Goal: Task Accomplishment & Management: Use online tool/utility

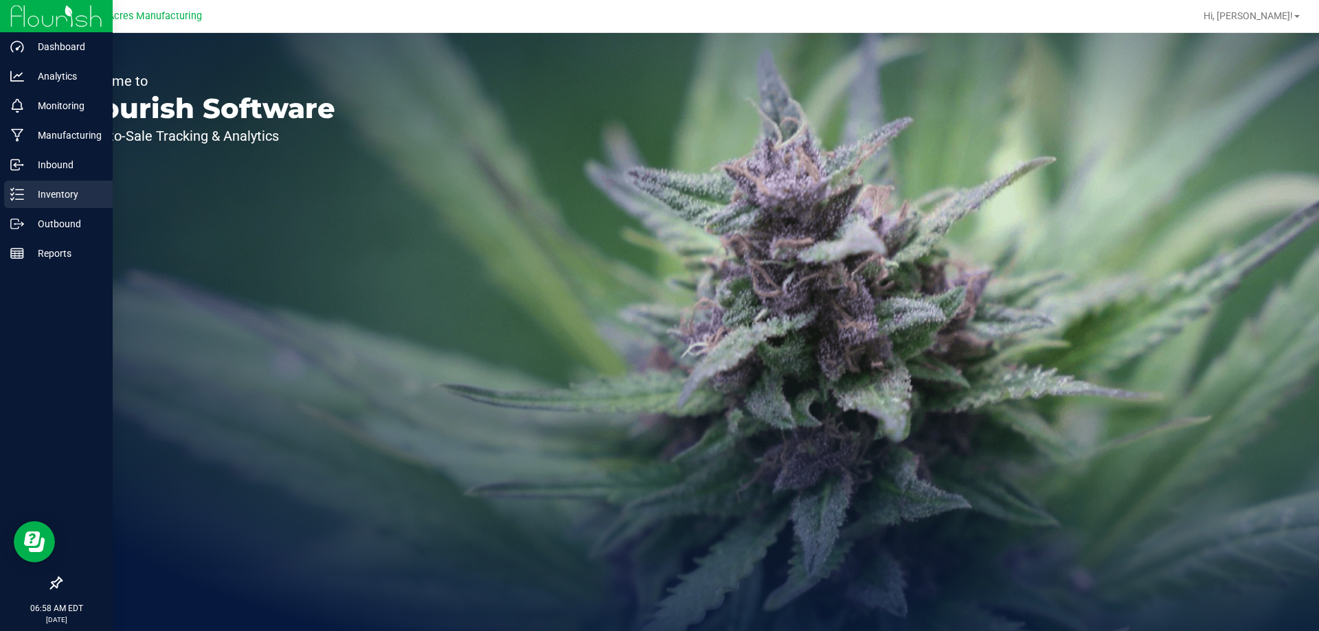
click at [21, 199] on line at bounding box center [20, 199] width 8 height 0
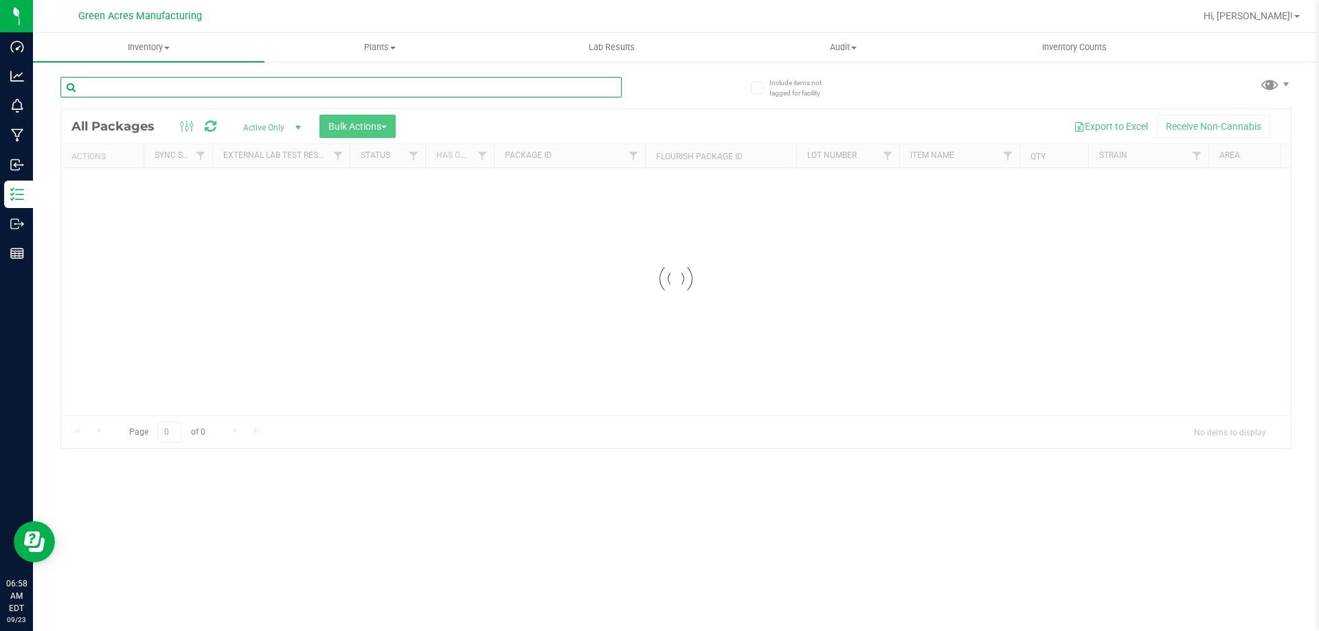
click at [215, 82] on input "text" at bounding box center [340, 87] width 561 height 21
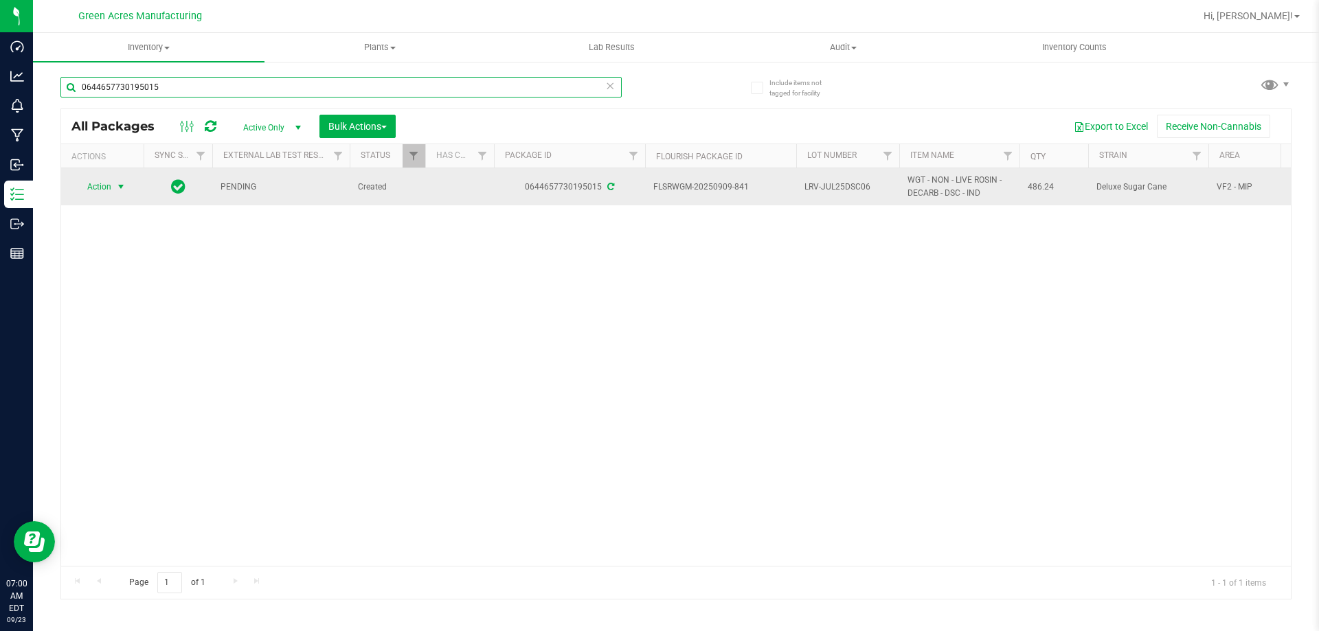
type input "0644657730195015"
click at [104, 190] on span "Action" at bounding box center [93, 186] width 37 height 19
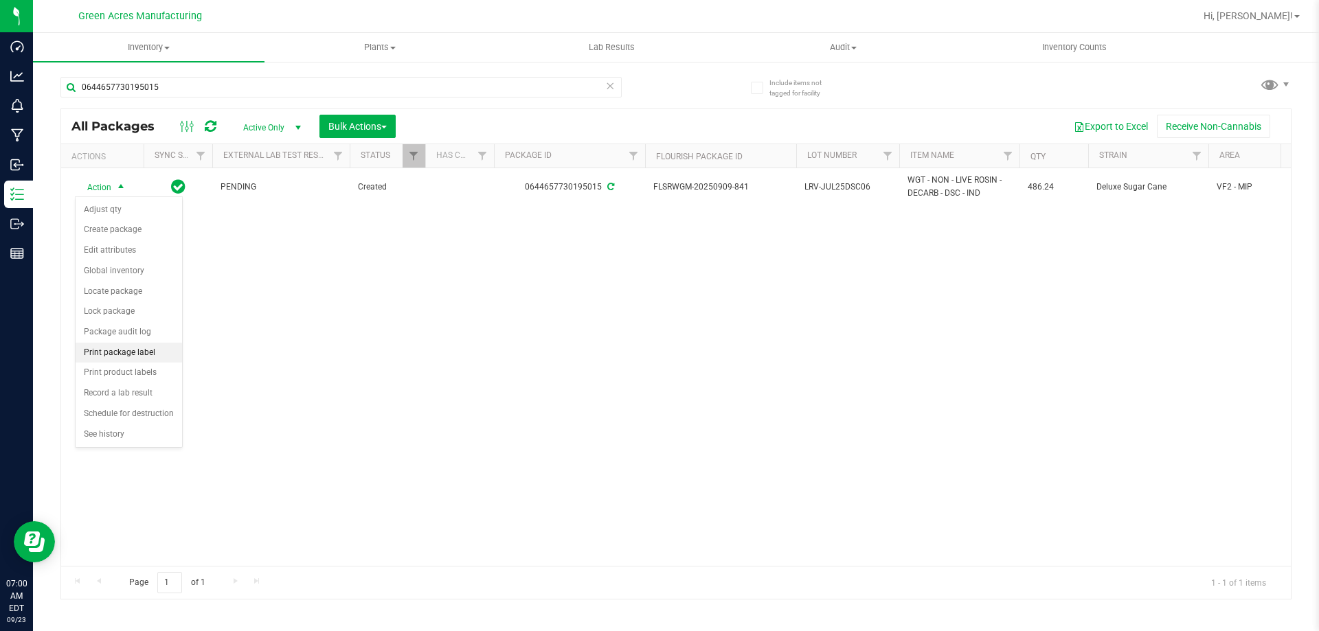
click at [121, 350] on li "Print package label" at bounding box center [129, 353] width 106 height 21
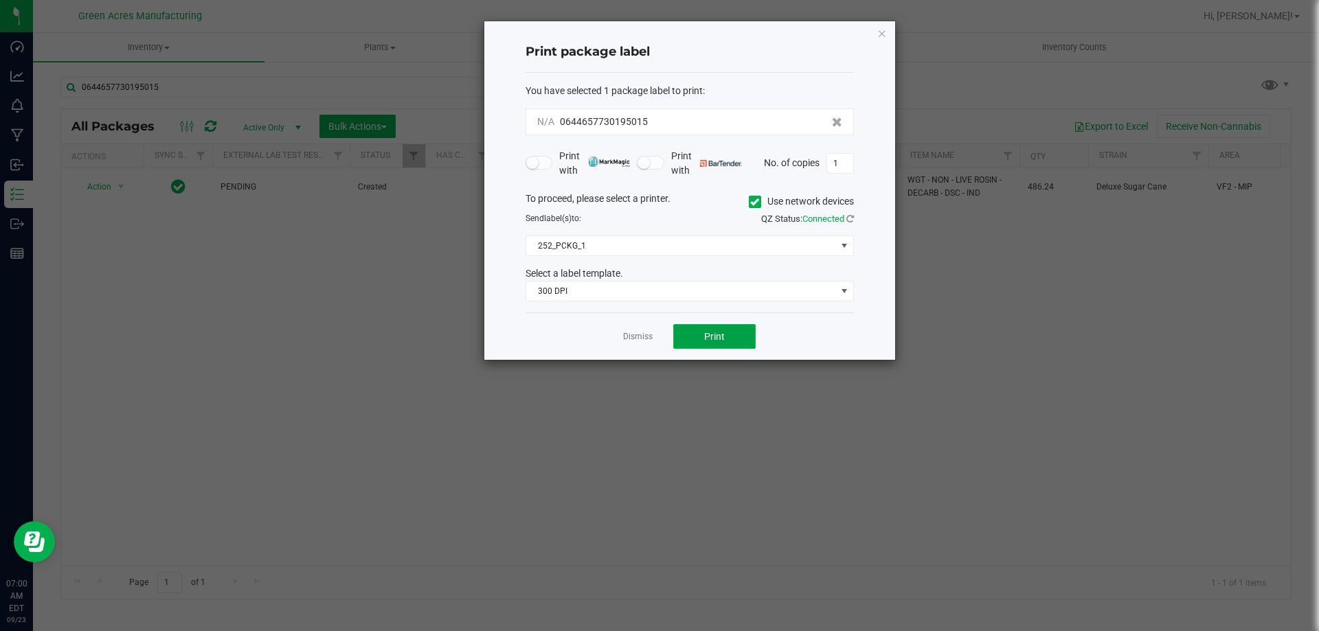
click at [721, 331] on span "Print" at bounding box center [714, 336] width 21 height 11
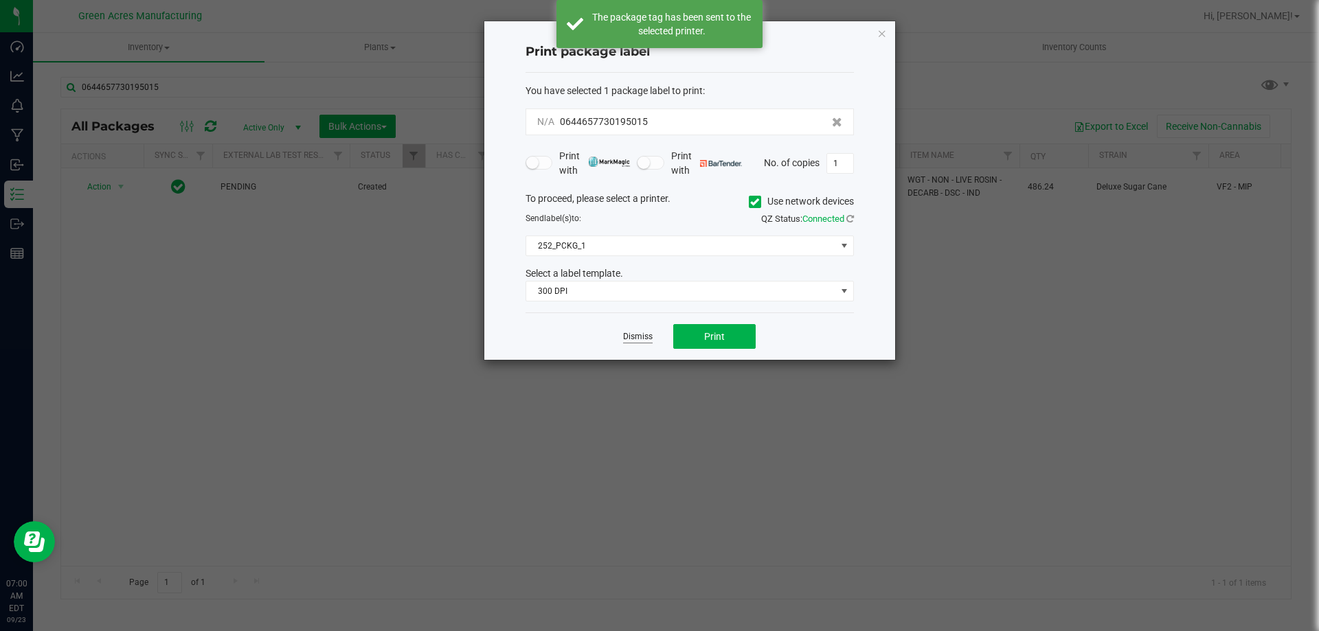
click at [635, 341] on link "Dismiss" at bounding box center [638, 337] width 30 height 12
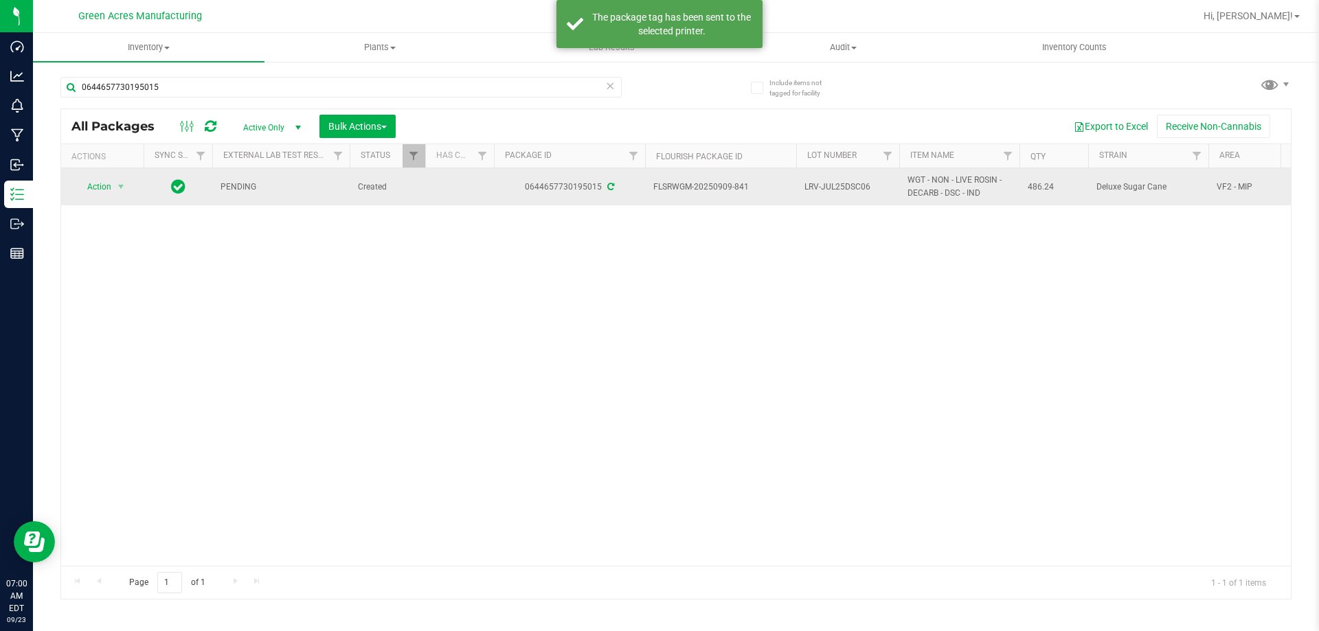
click at [848, 198] on td "LRV-JUL25DSC06" at bounding box center [847, 186] width 103 height 37
type input "LRV-JUL25DSC06-0923"
click at [880, 183] on span "LRV-JUL25DSC06-0923" at bounding box center [847, 187] width 87 height 26
click at [880, 183] on input "LRV-JUL25DSC06-0923" at bounding box center [844, 187] width 98 height 21
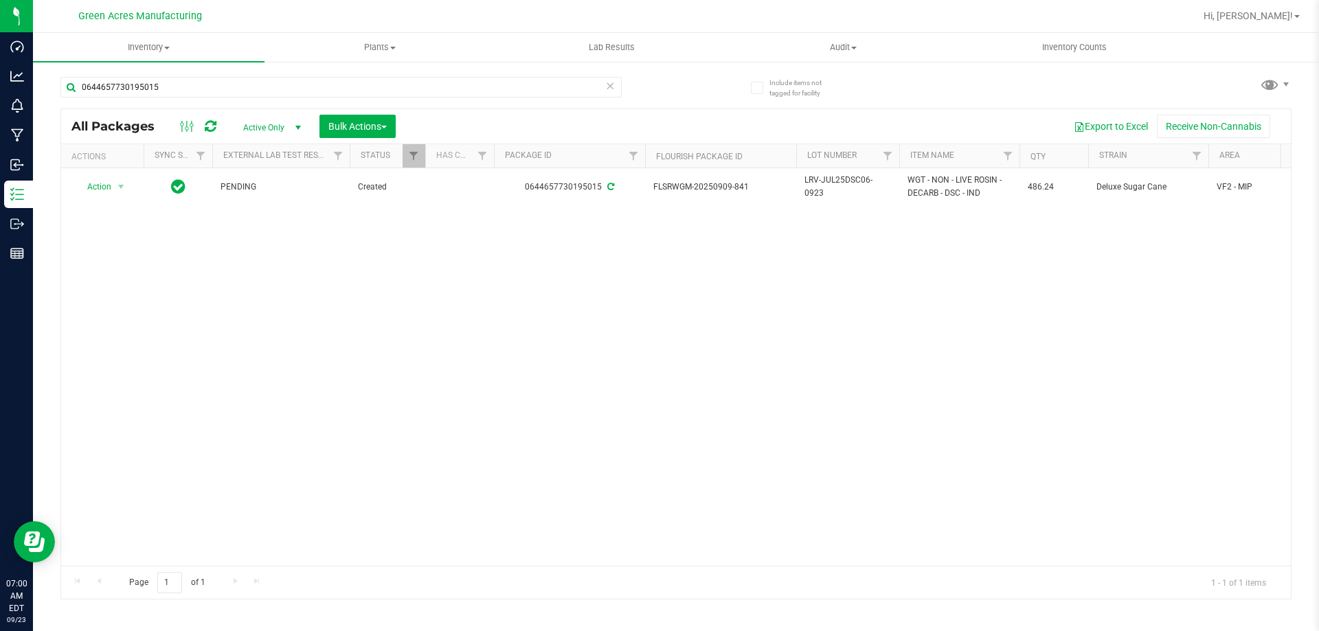
click at [838, 190] on span "LRV-JUL25DSC06-0923" at bounding box center [847, 187] width 87 height 26
click at [838, 190] on input "LRV-JUL25DSC06-0923" at bounding box center [844, 187] width 98 height 21
click at [874, 286] on div "Action Action Adjust qty Create package Edit attributes Global inventory Locate…" at bounding box center [675, 367] width 1229 height 398
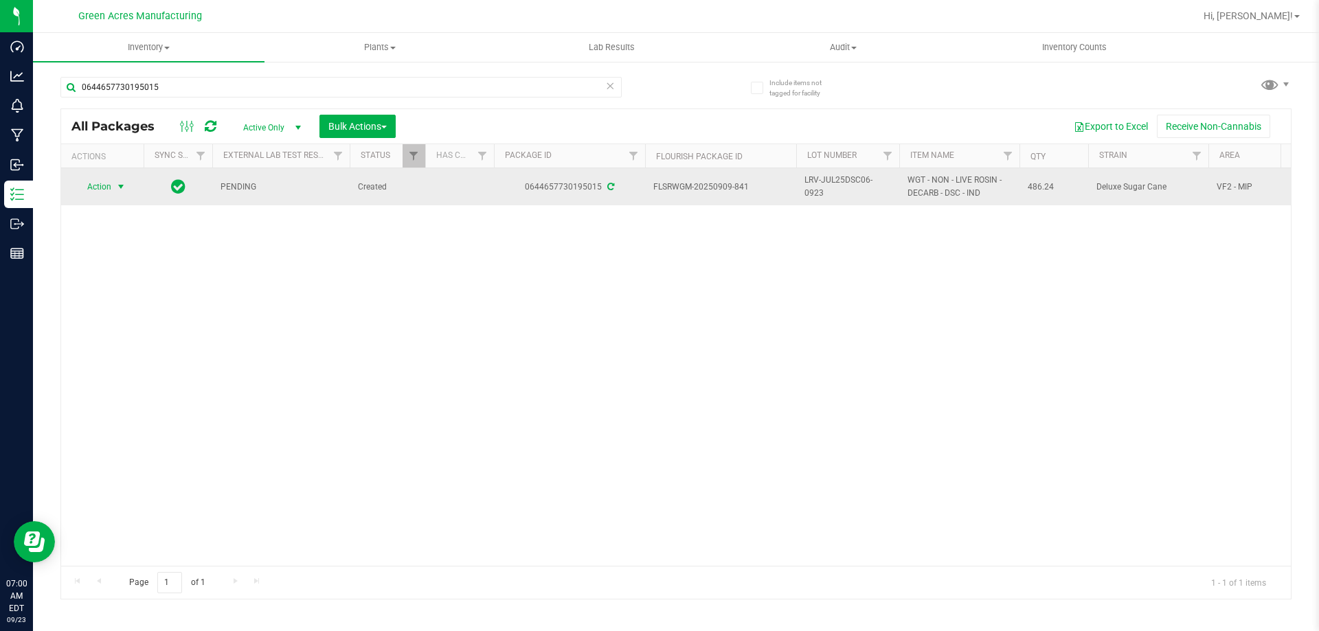
click at [106, 185] on span "Action" at bounding box center [93, 186] width 37 height 19
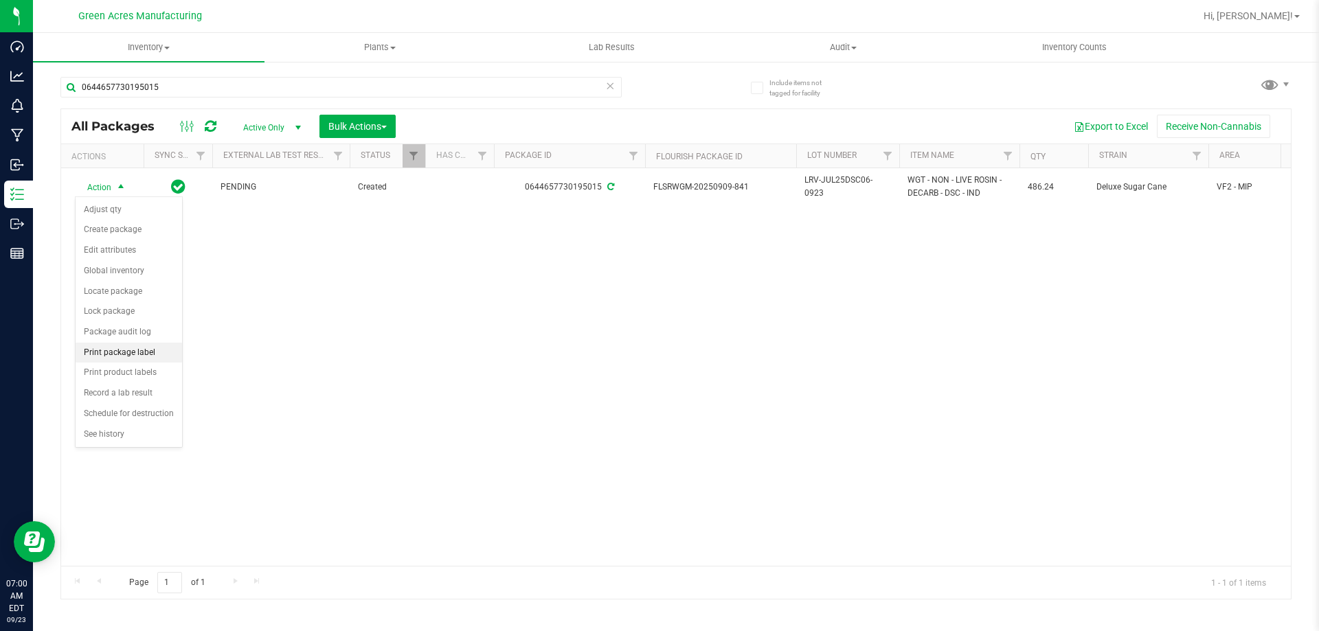
click at [154, 352] on li "Print package label" at bounding box center [129, 353] width 106 height 21
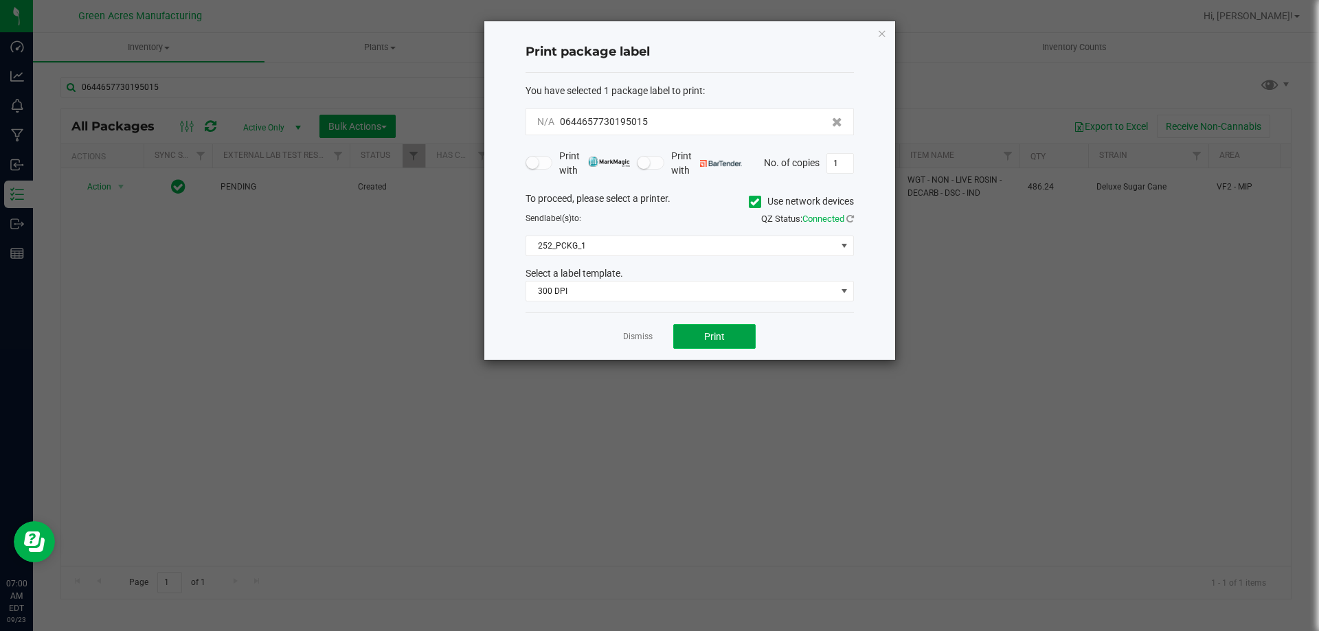
click at [691, 346] on button "Print" at bounding box center [714, 336] width 82 height 25
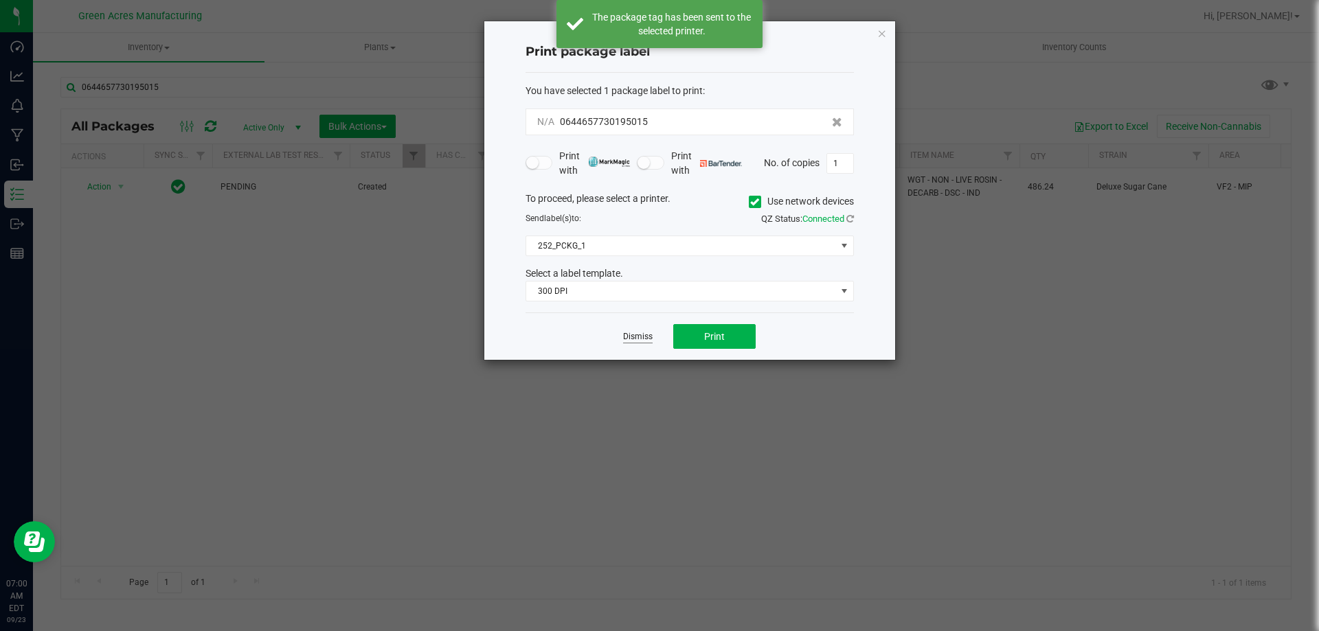
click at [632, 341] on link "Dismiss" at bounding box center [638, 337] width 30 height 12
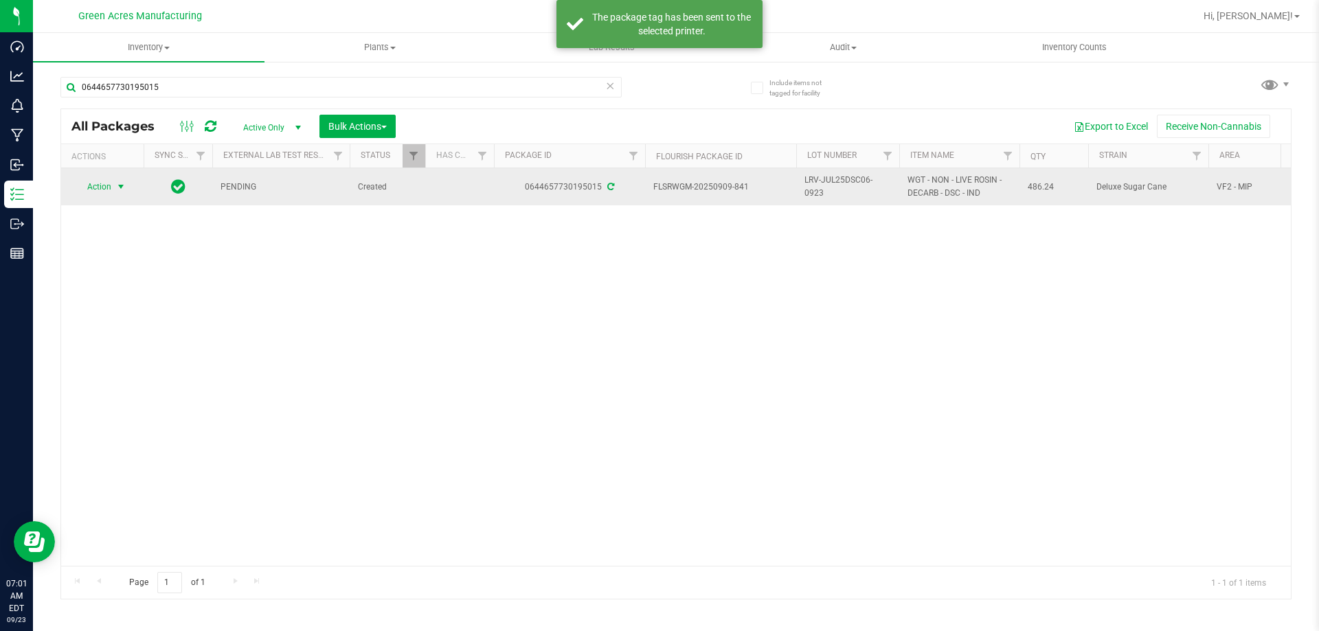
click at [109, 190] on span "Action" at bounding box center [93, 186] width 37 height 19
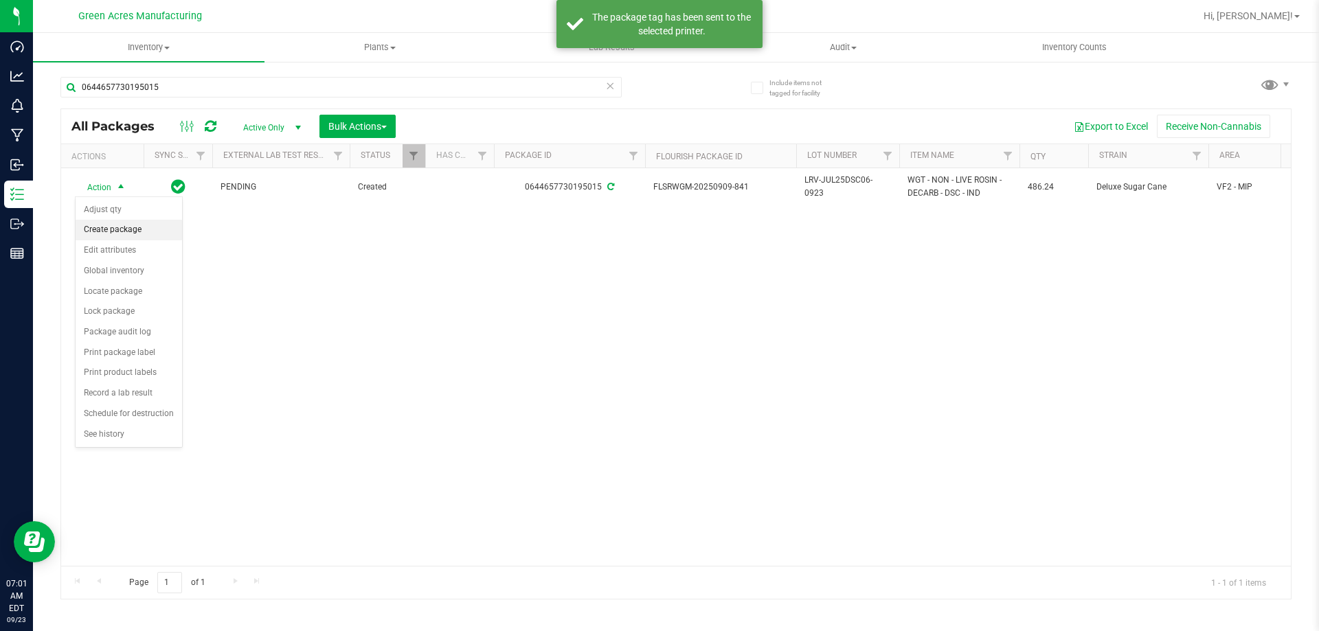
click at [128, 227] on li "Create package" at bounding box center [129, 230] width 106 height 21
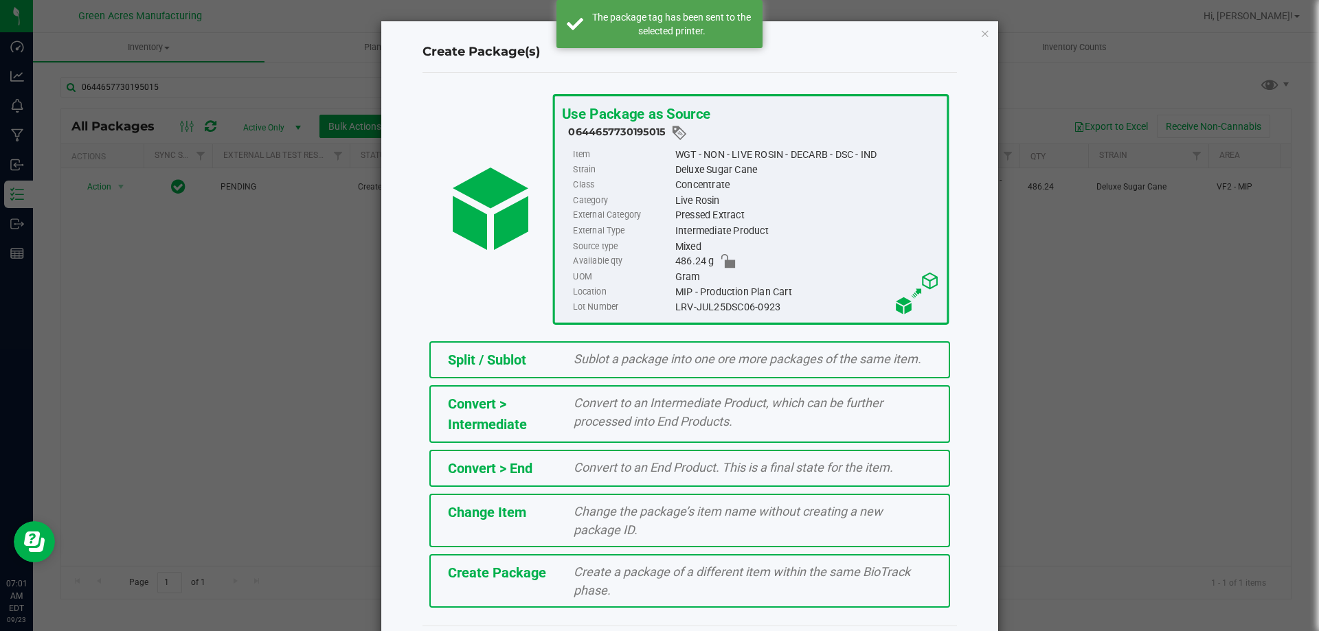
click at [543, 566] on div "Create Package" at bounding box center [500, 572] width 126 height 21
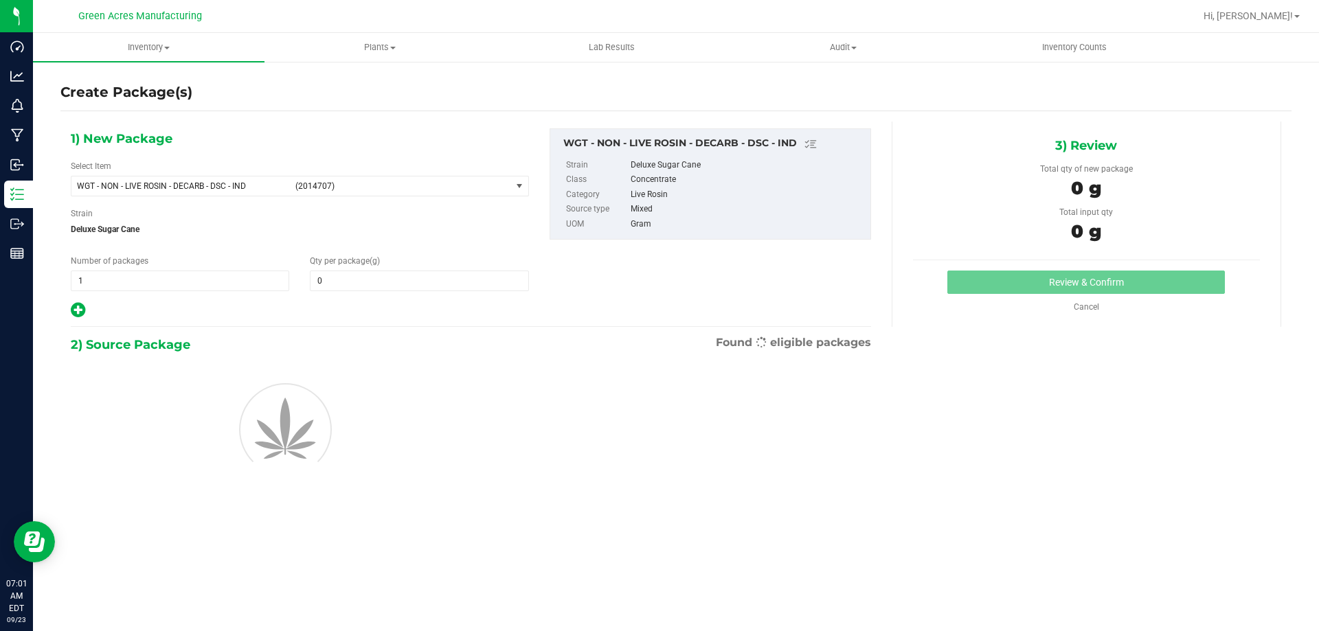
type input "0.0000"
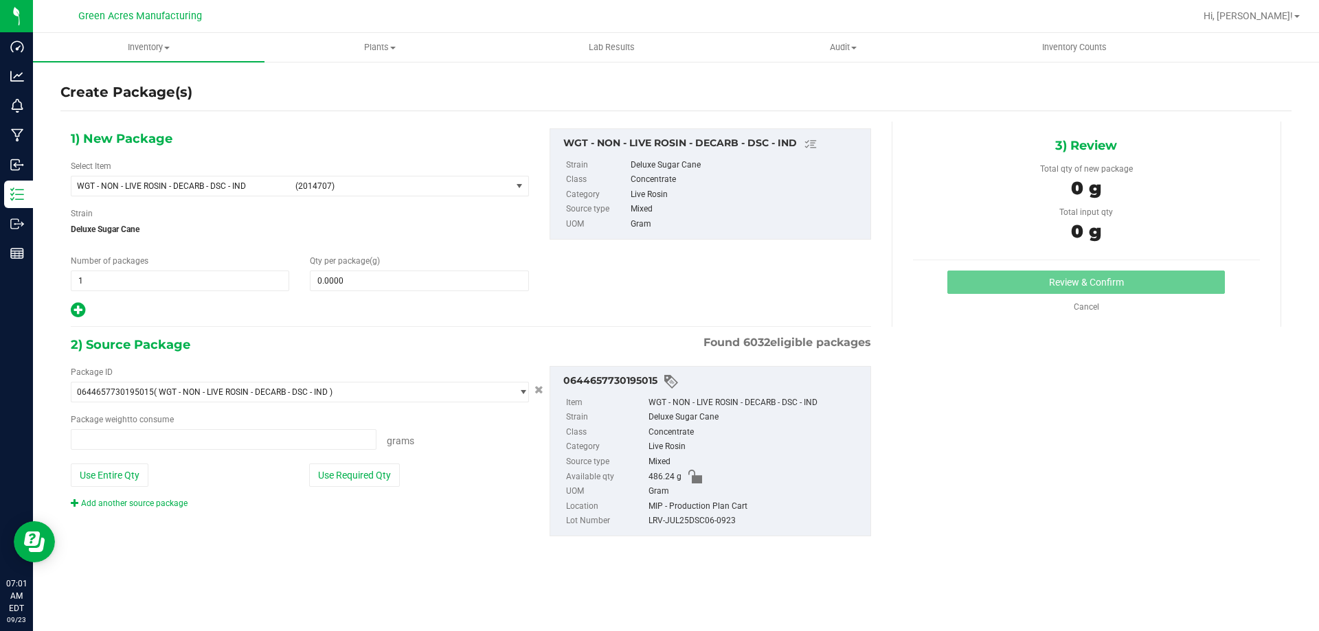
type input "0.0000 g"
click at [400, 195] on span "WGT - NON - LIVE ROSIN - DECARB - DSC - IND (2014707)" at bounding box center [291, 186] width 440 height 19
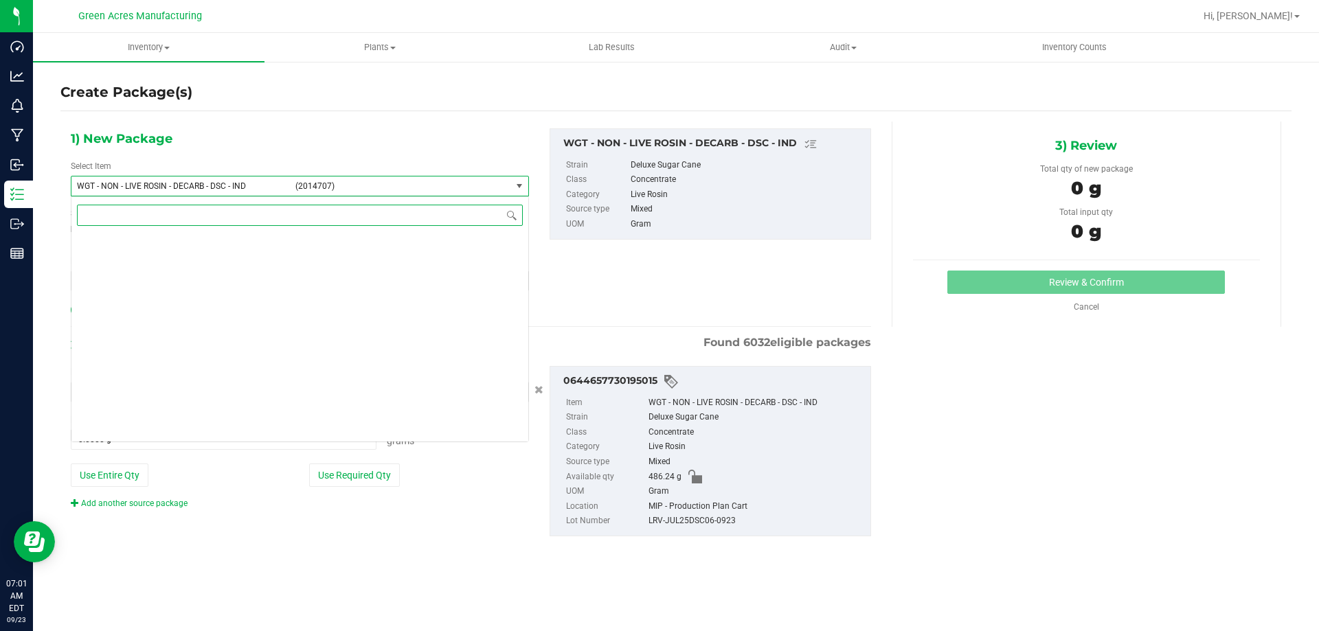
scroll to position [324270, 0]
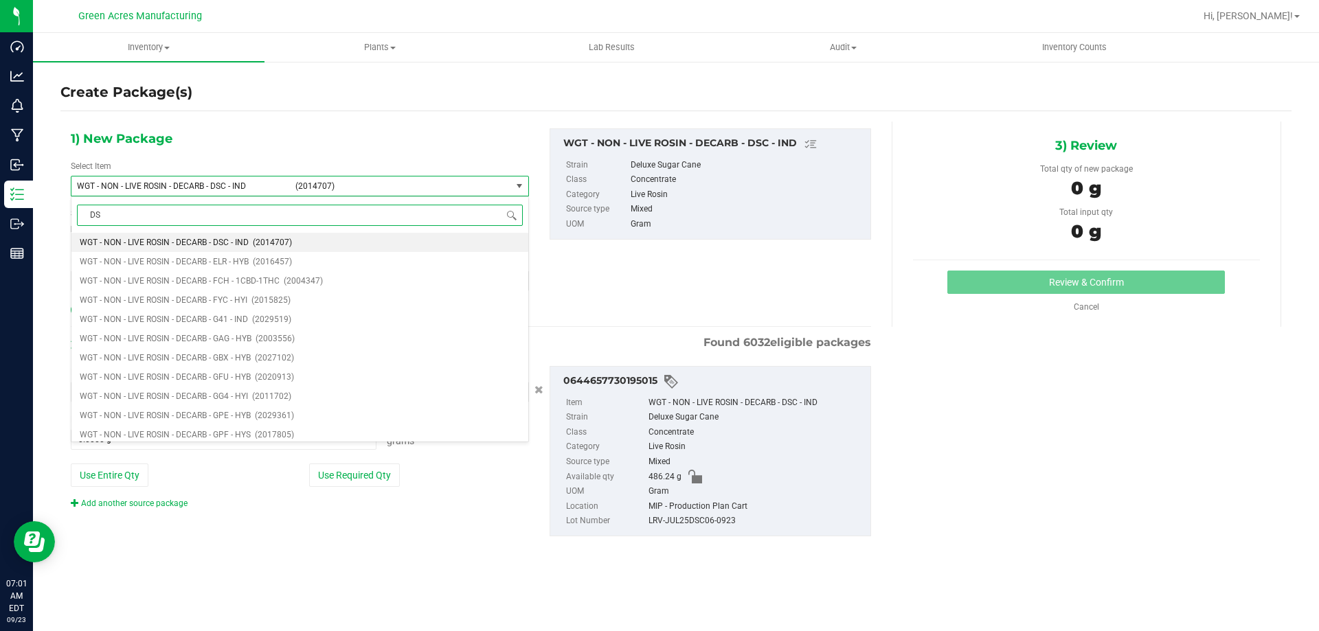
type input "DSC"
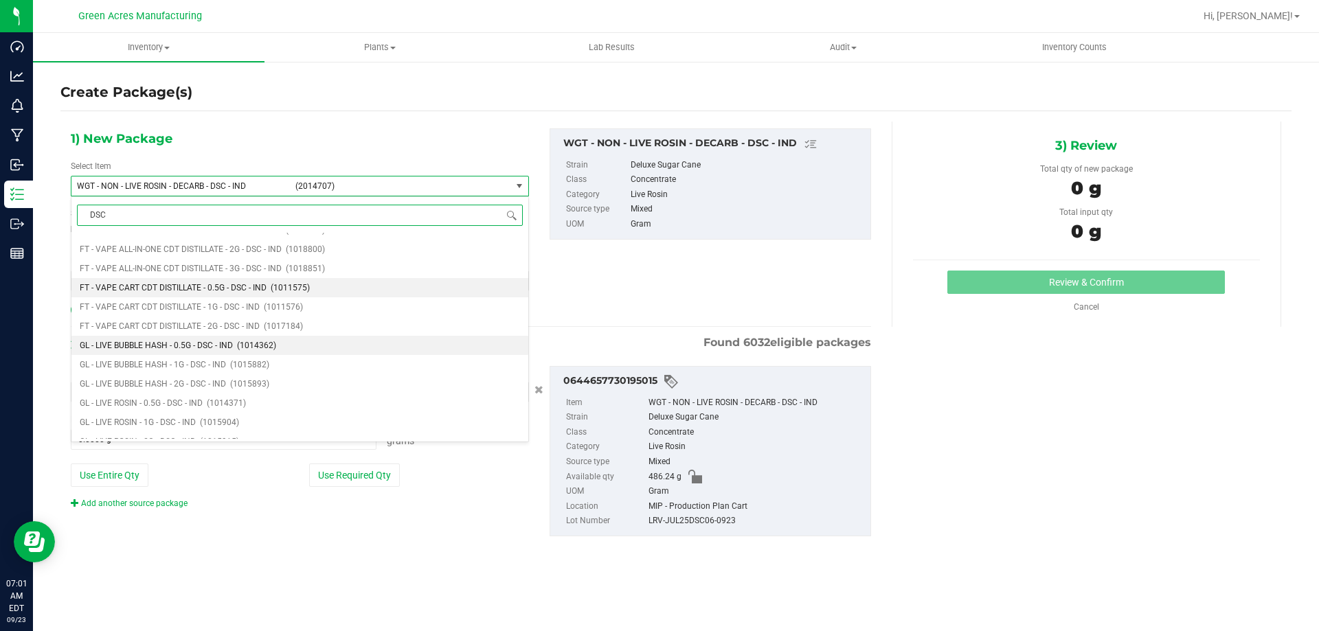
scroll to position [549, 0]
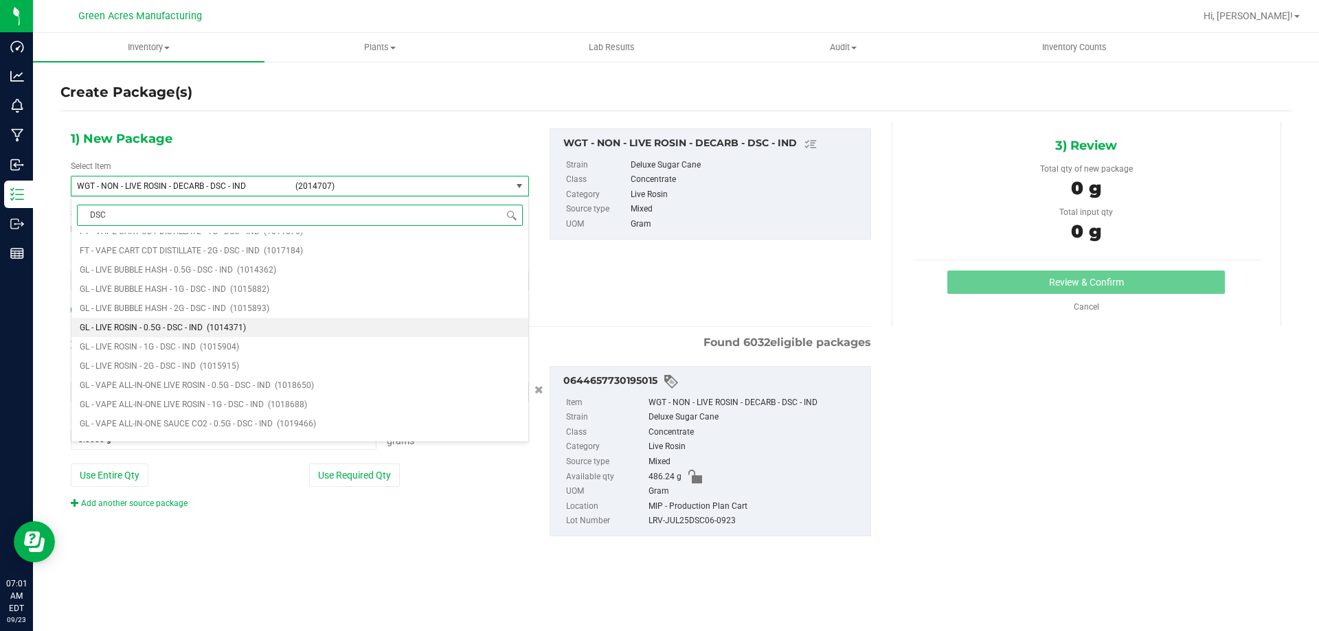
click at [214, 332] on span "(1014371)" at bounding box center [226, 328] width 39 height 10
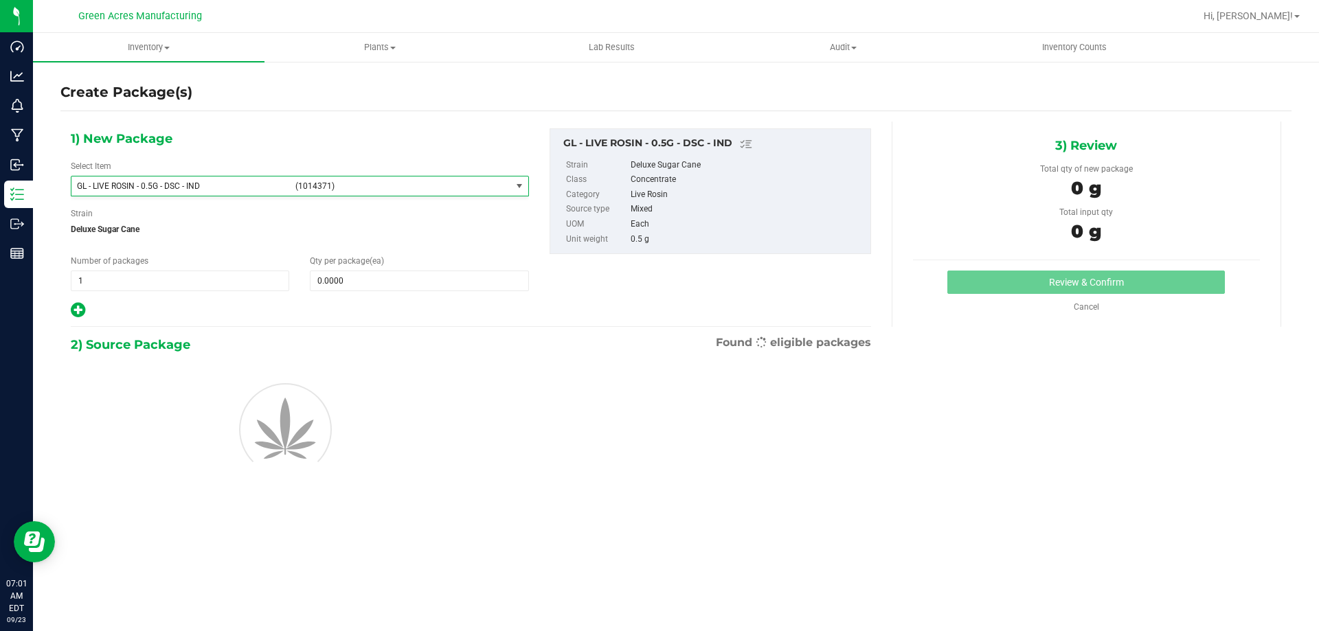
type input "0"
click at [313, 283] on span at bounding box center [419, 281] width 218 height 21
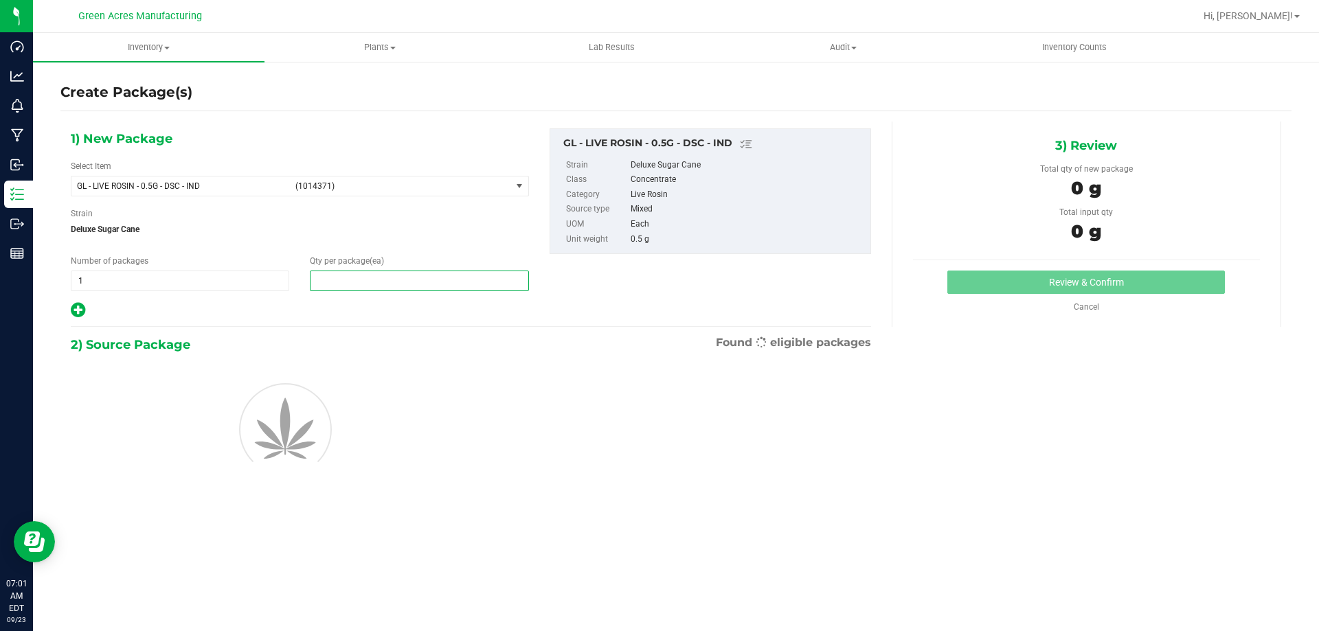
type input "1"
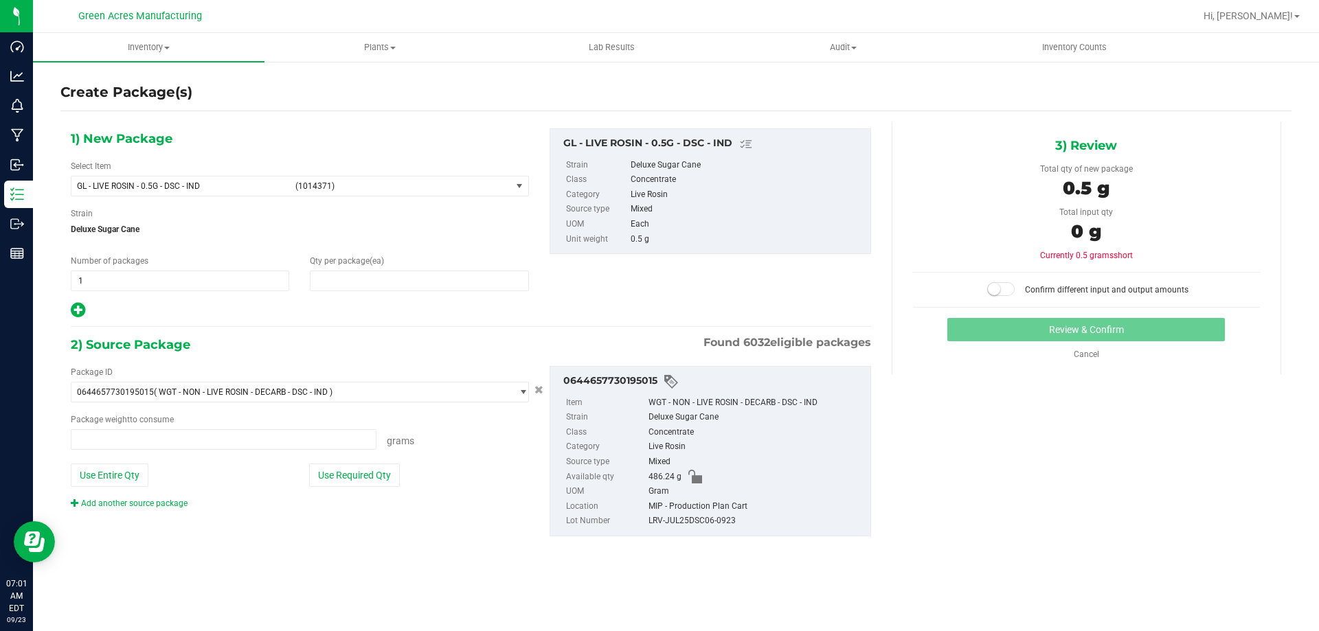
type input "1"
click at [365, 473] on button "Use Required Qty" at bounding box center [354, 475] width 91 height 23
type input "0.5000 g"
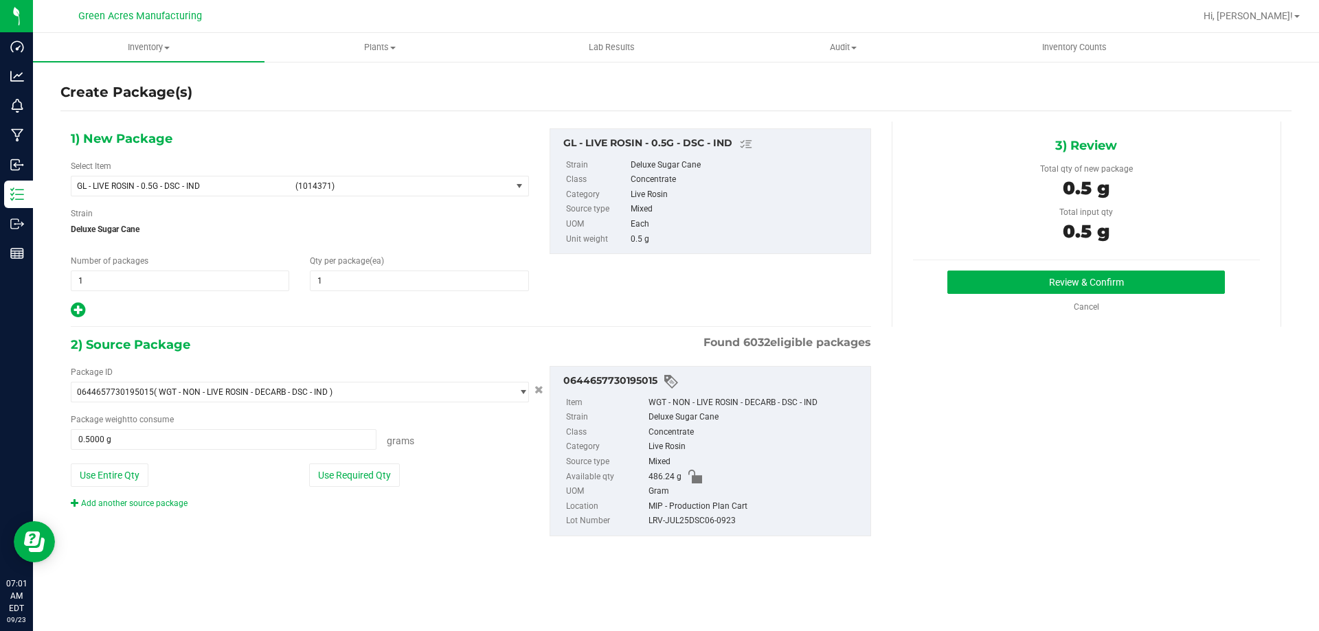
click at [944, 287] on div "Review & Confirm" at bounding box center [1086, 282] width 347 height 23
click at [973, 282] on button "Review & Confirm" at bounding box center [1085, 282] width 277 height 23
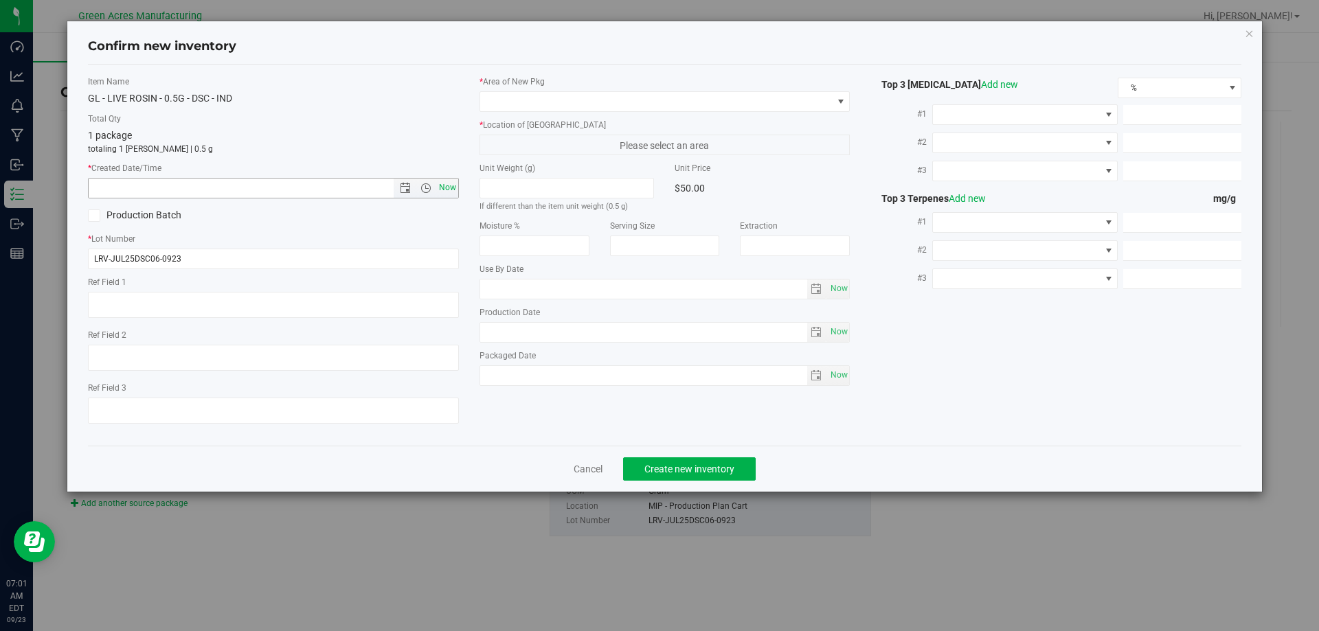
click at [450, 195] on span "Now" at bounding box center [446, 188] width 23 height 20
type input "9/23/2025 7:01 AM"
click at [560, 106] on span at bounding box center [656, 101] width 352 height 19
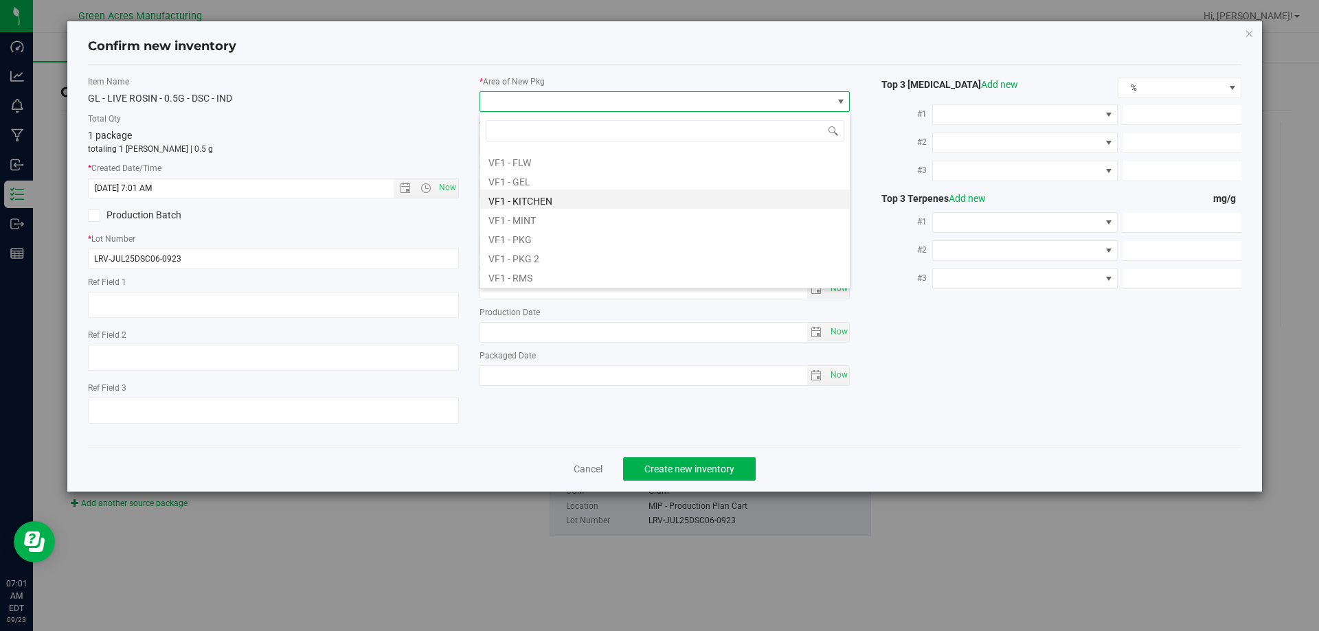
scroll to position [618, 0]
click at [541, 280] on li "VF2 - MIP" at bounding box center [664, 270] width 369 height 19
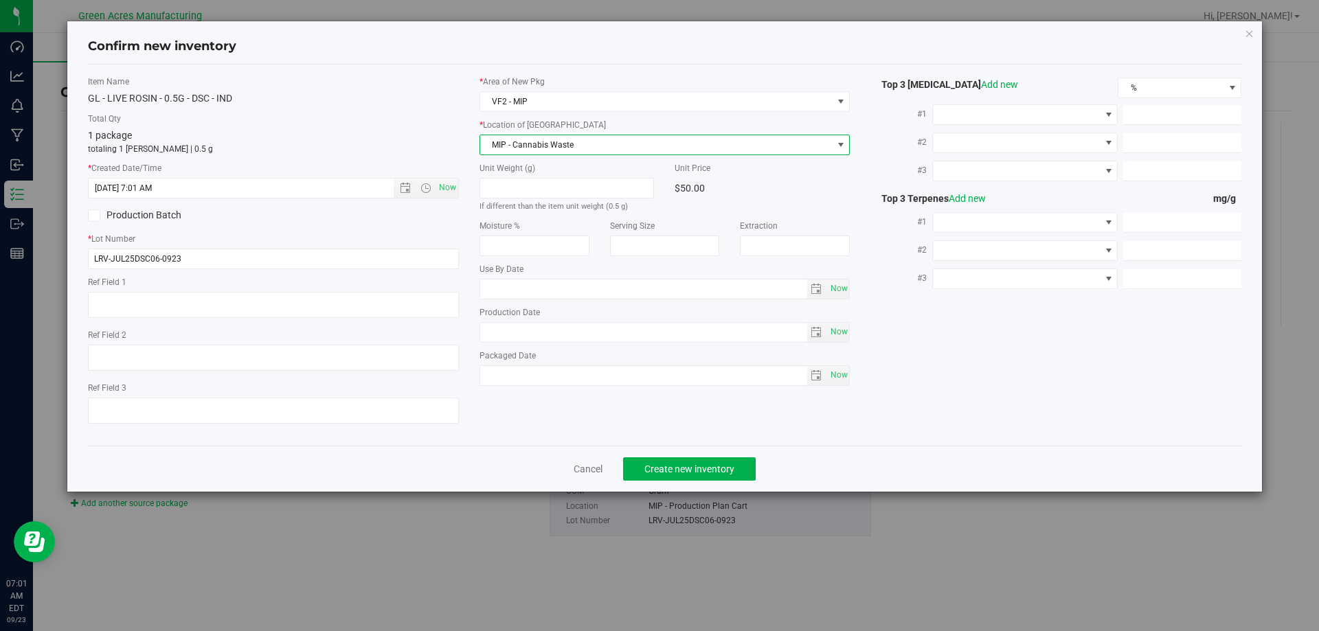
click at [562, 155] on span "MIP - Cannabis Waste" at bounding box center [664, 145] width 371 height 21
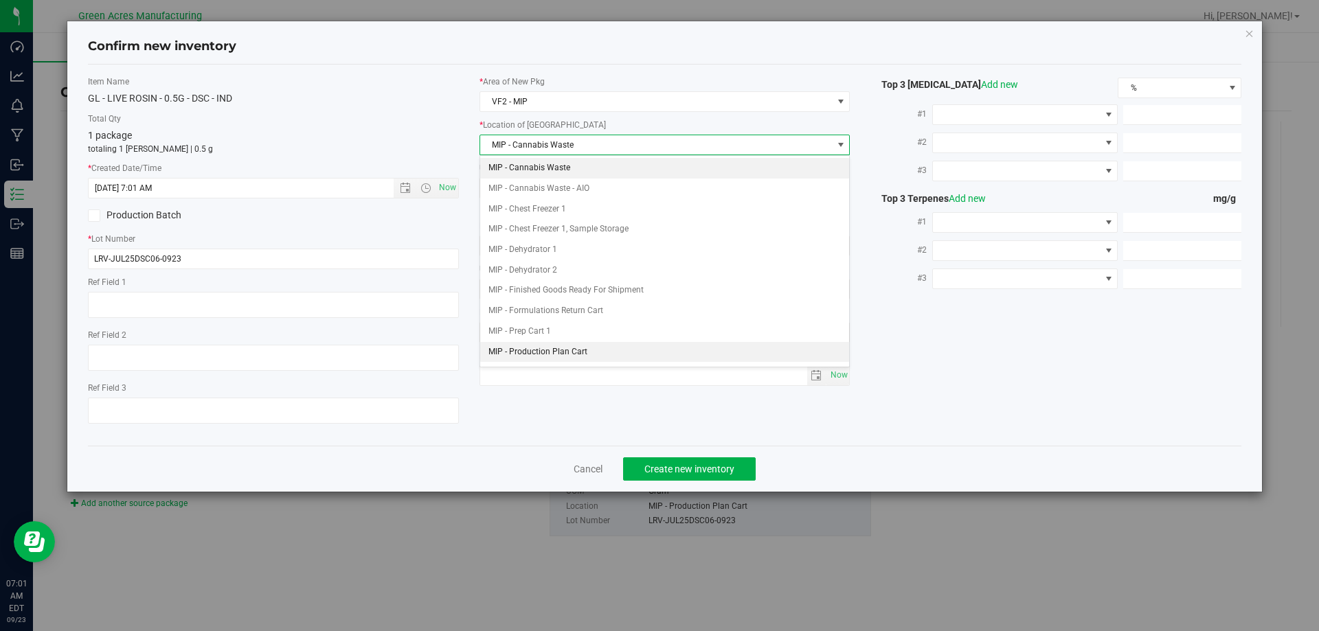
click at [560, 345] on li "MIP - Production Plan Cart" at bounding box center [664, 352] width 369 height 21
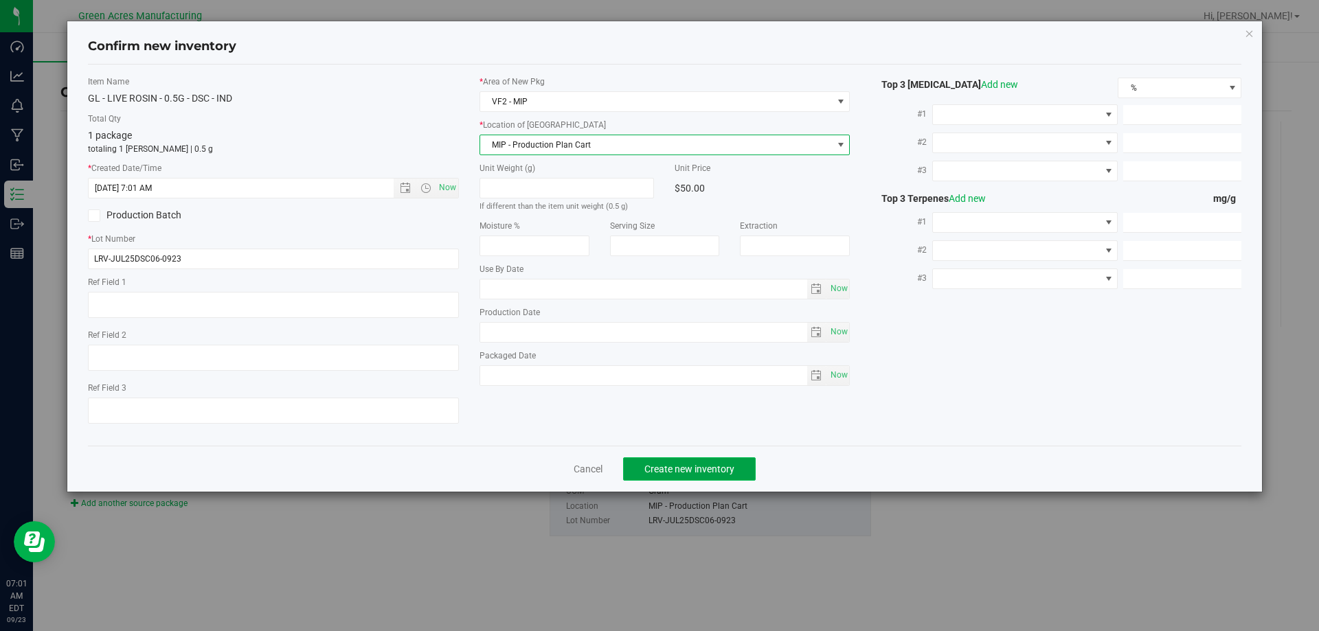
click at [654, 464] on span "Create new inventory" at bounding box center [689, 469] width 90 height 11
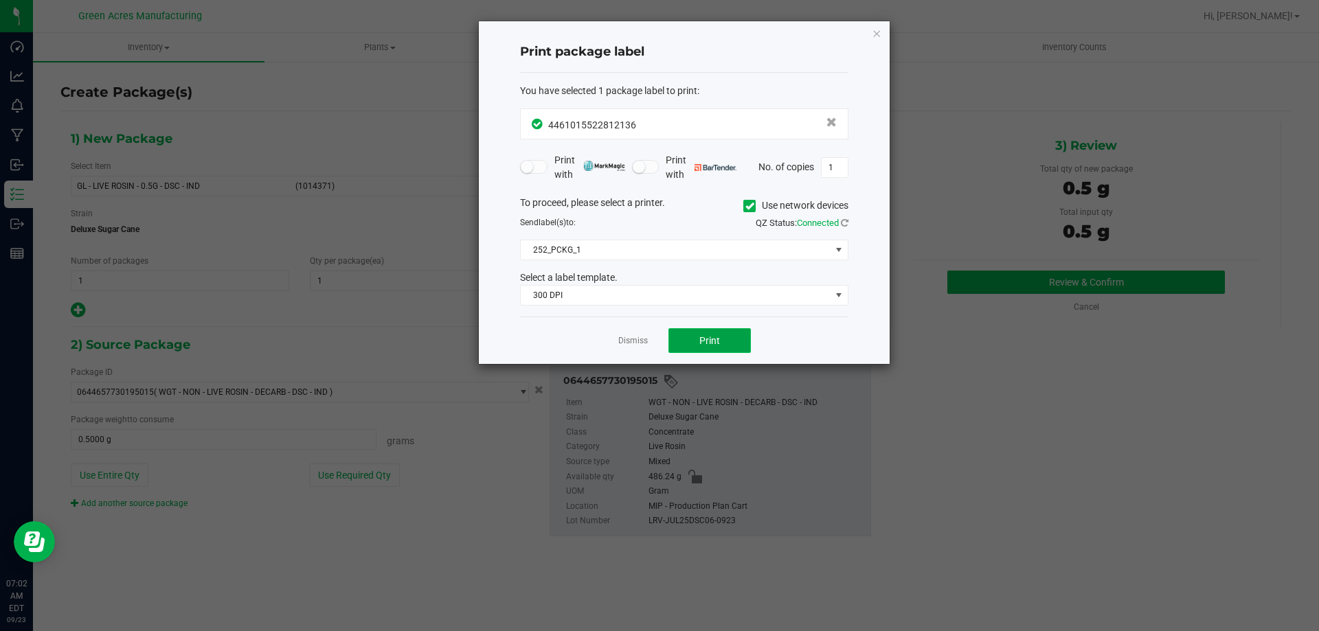
click at [716, 348] on button "Print" at bounding box center [709, 340] width 82 height 25
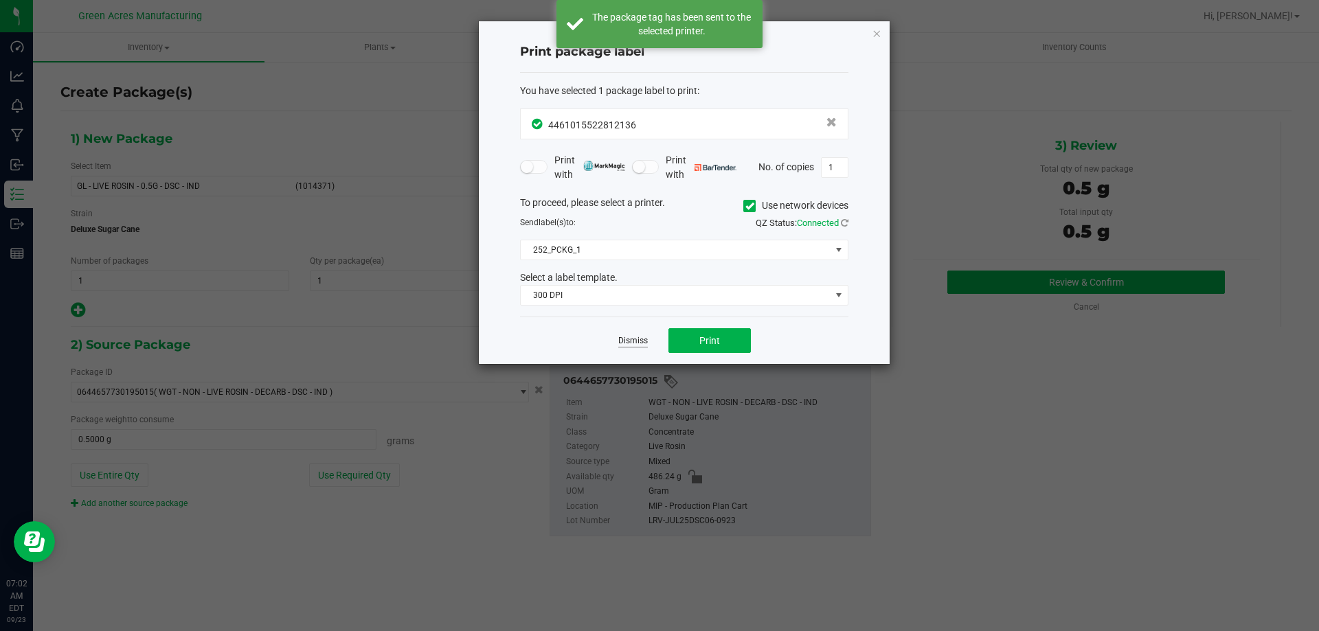
click at [633, 341] on link "Dismiss" at bounding box center [633, 341] width 30 height 12
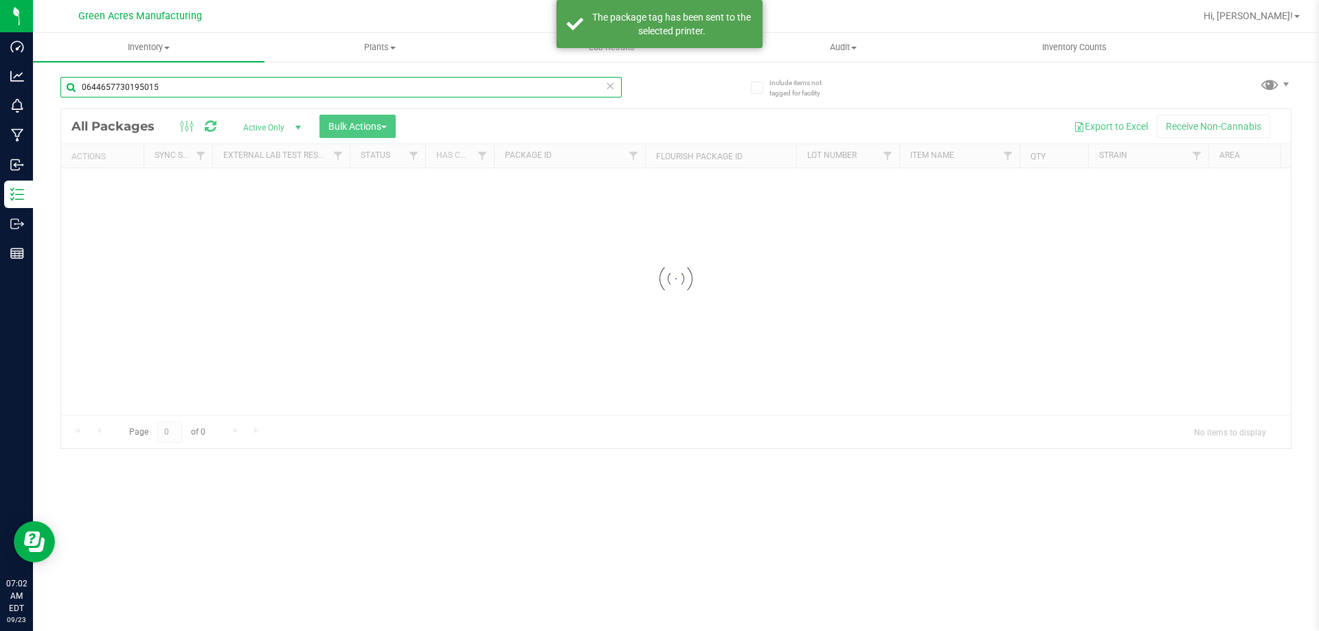
drag, startPoint x: 180, startPoint y: 93, endPoint x: 67, endPoint y: 148, distance: 125.9
click at [67, 148] on div "0644657730195015 Loading... All Packages Active Only Active Only Lab Samples Lo…" at bounding box center [675, 256] width 1231 height 385
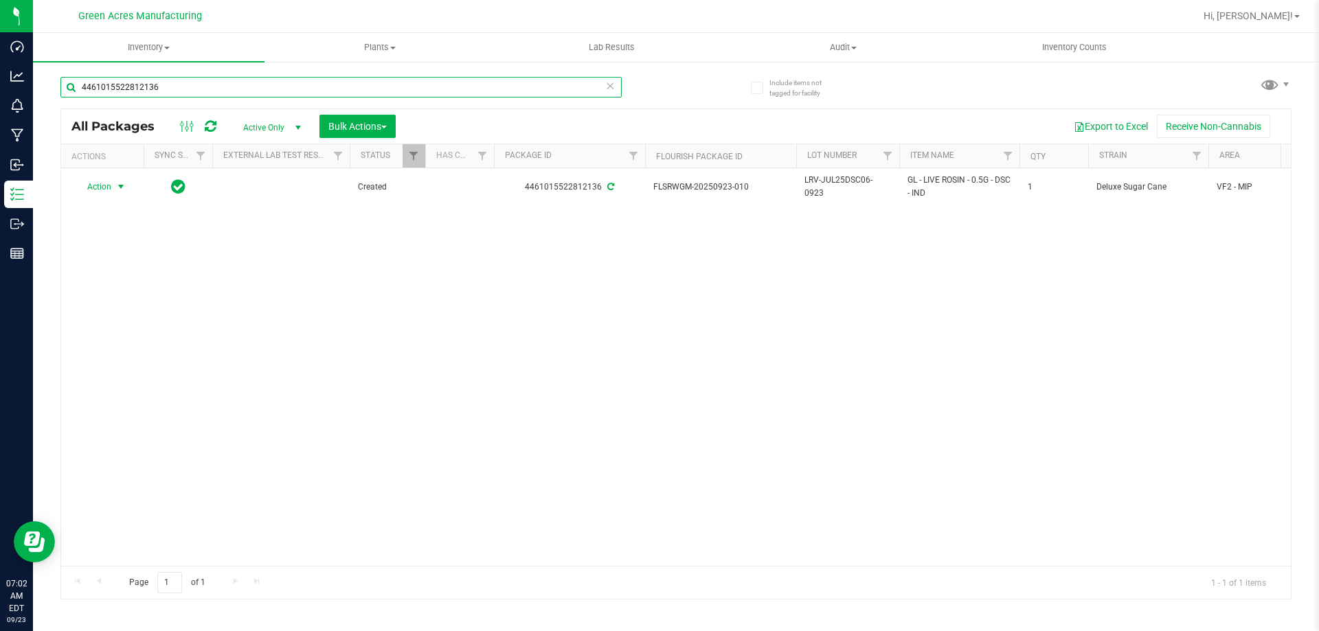
type input "4461015522812136"
click at [111, 185] on span "Action" at bounding box center [93, 186] width 37 height 19
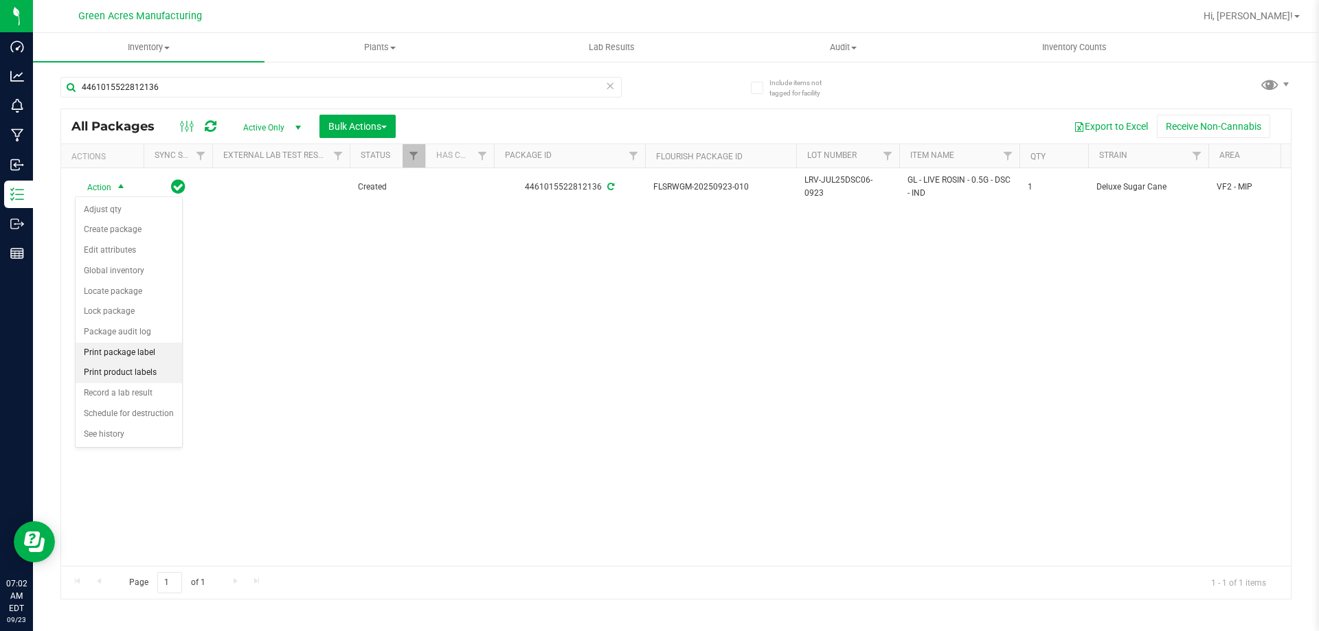
drag, startPoint x: 152, startPoint y: 368, endPoint x: 170, endPoint y: 356, distance: 21.3
click at [152, 369] on li "Print product labels" at bounding box center [129, 373] width 106 height 21
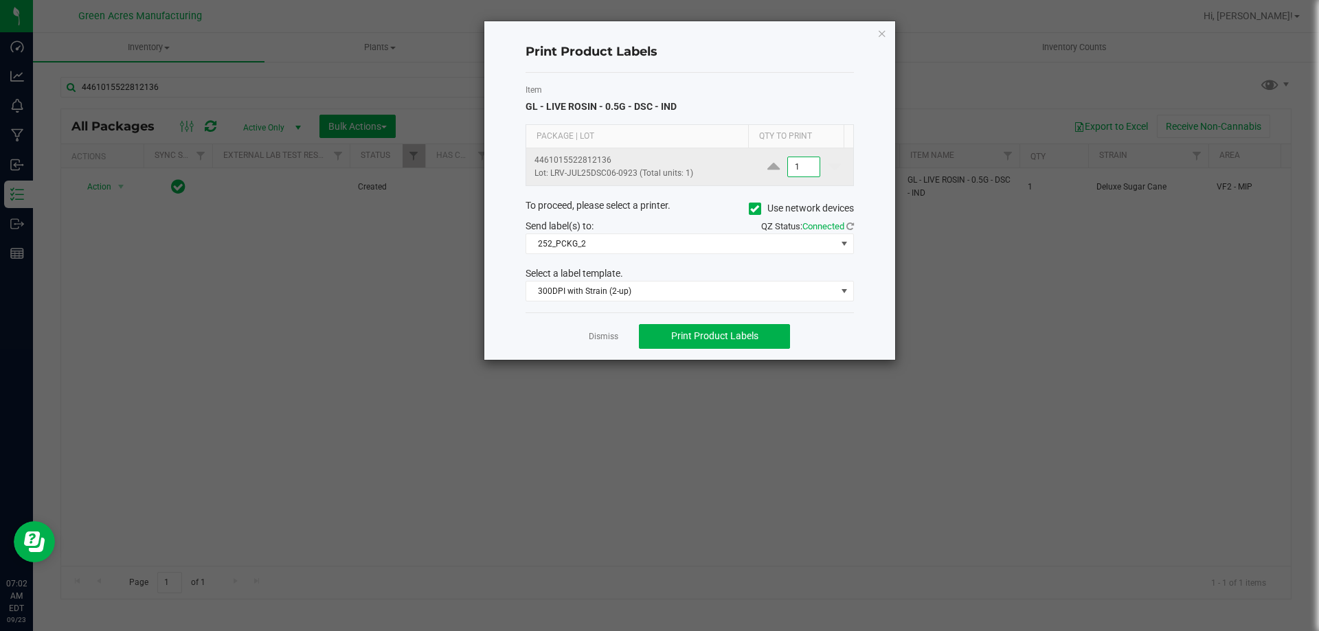
click at [800, 171] on input "1" at bounding box center [804, 166] width 32 height 19
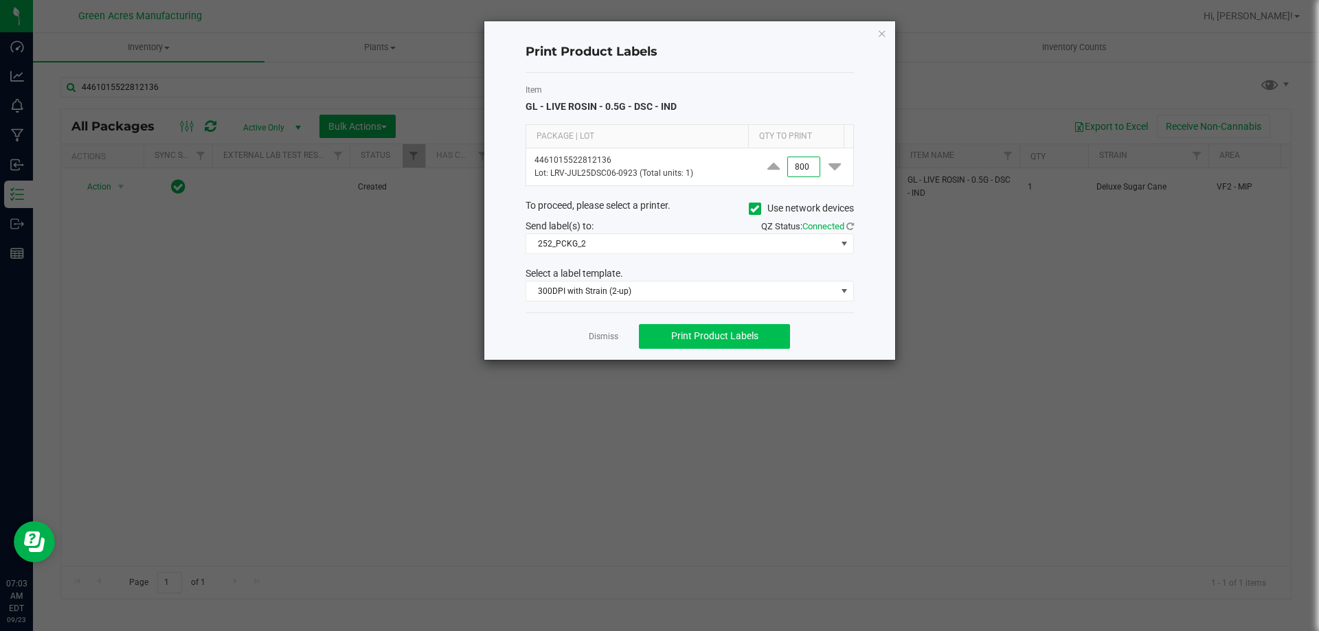
type input "800"
click at [696, 337] on span "Print Product Labels" at bounding box center [714, 335] width 87 height 11
